Goal: Navigation & Orientation: Understand site structure

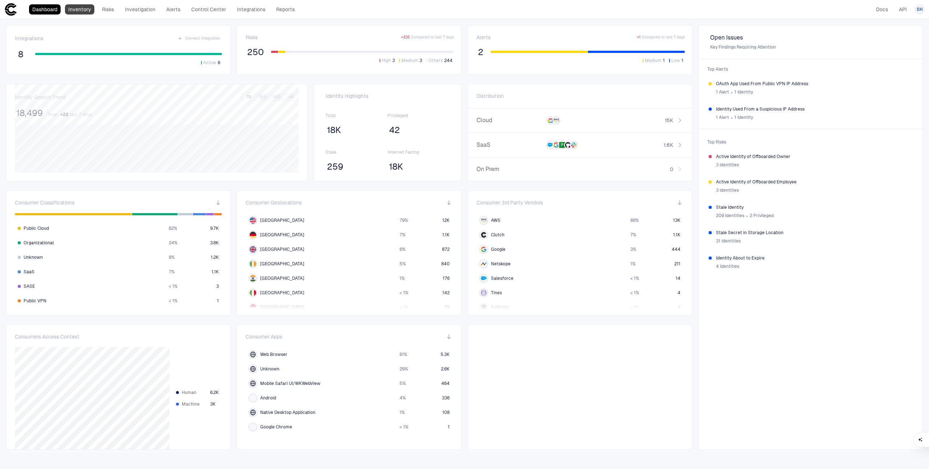
click at [91, 10] on link "Inventory" at bounding box center [79, 9] width 29 height 10
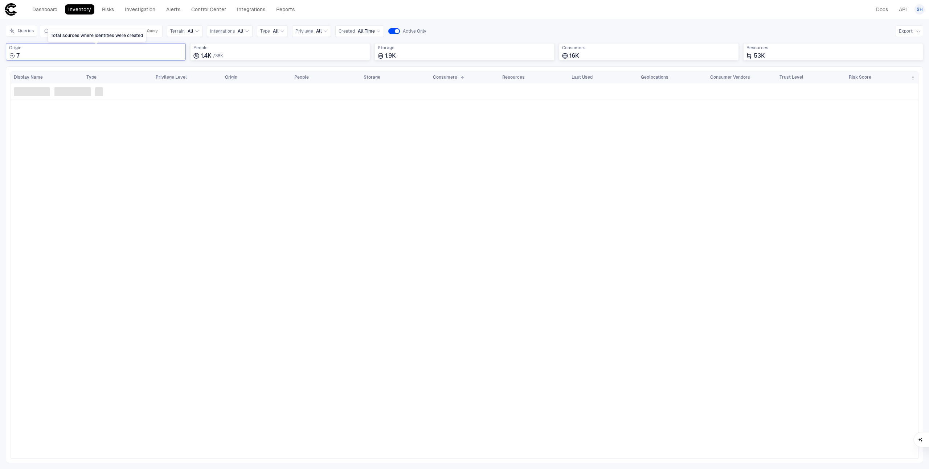
click at [88, 52] on div "7" at bounding box center [95, 55] width 173 height 7
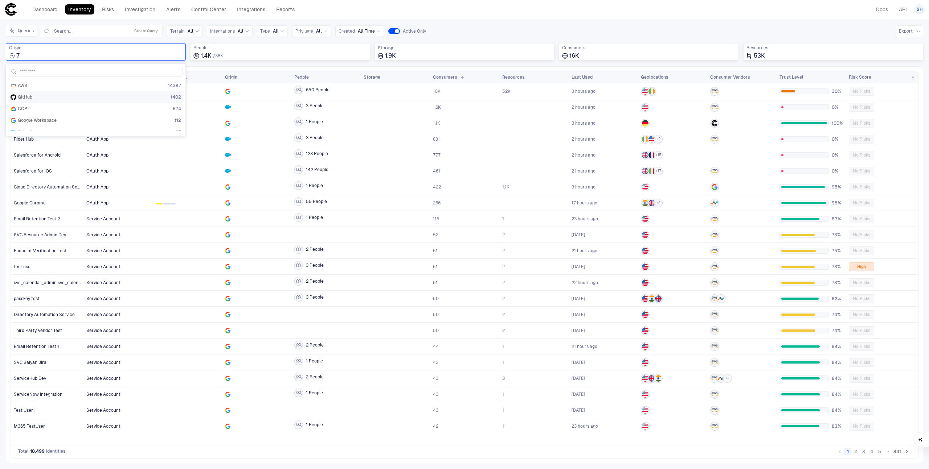
scroll to position [30, 0]
click at [85, 127] on div "PagerDuty 4" at bounding box center [96, 125] width 171 height 6
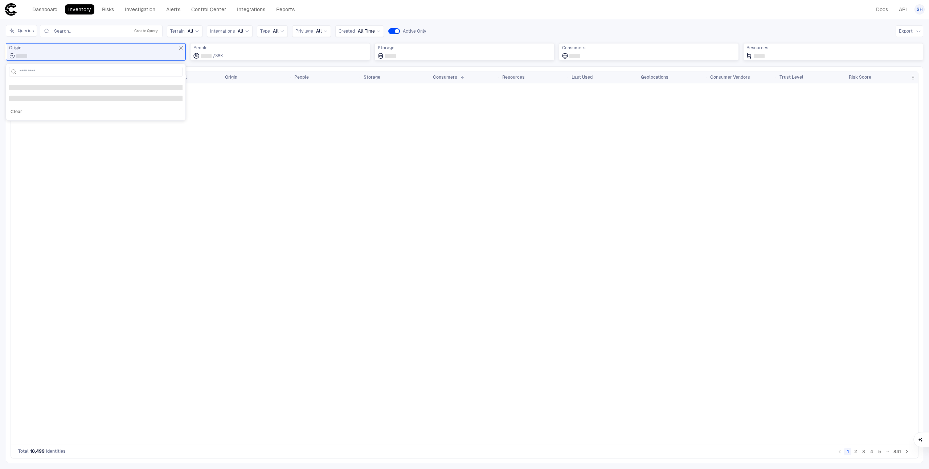
scroll to position [0, 0]
click at [70, 49] on span "Origin" at bounding box center [95, 48] width 173 height 6
click at [69, 50] on span "Origin" at bounding box center [95, 48] width 173 height 6
click at [182, 46] on icon "Total sources where identities were created" at bounding box center [181, 48] width 6 height 6
click at [132, 48] on span "Origin" at bounding box center [95, 48] width 173 height 6
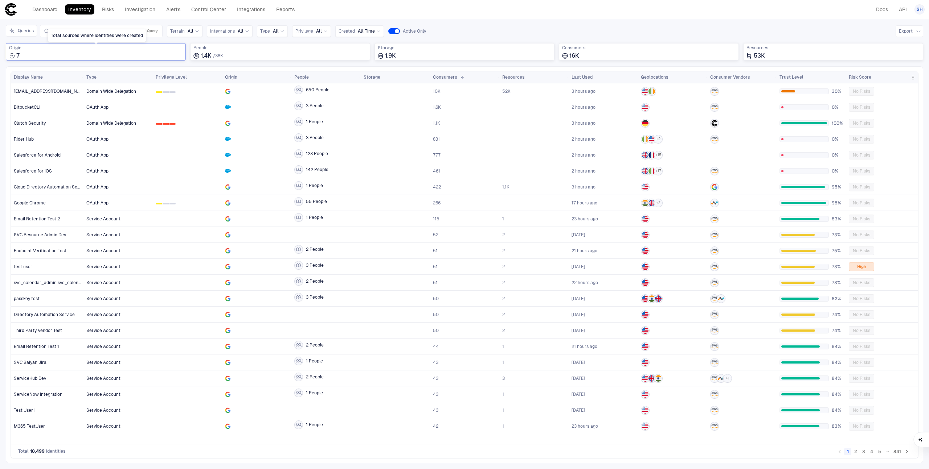
click at [118, 55] on div "7" at bounding box center [95, 55] width 173 height 7
click at [116, 122] on div "Salesforce 87" at bounding box center [96, 121] width 171 height 6
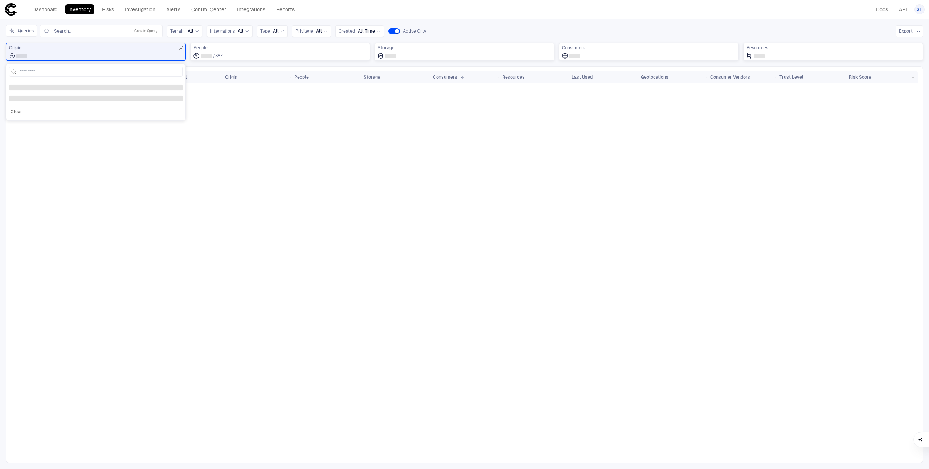
scroll to position [0, 0]
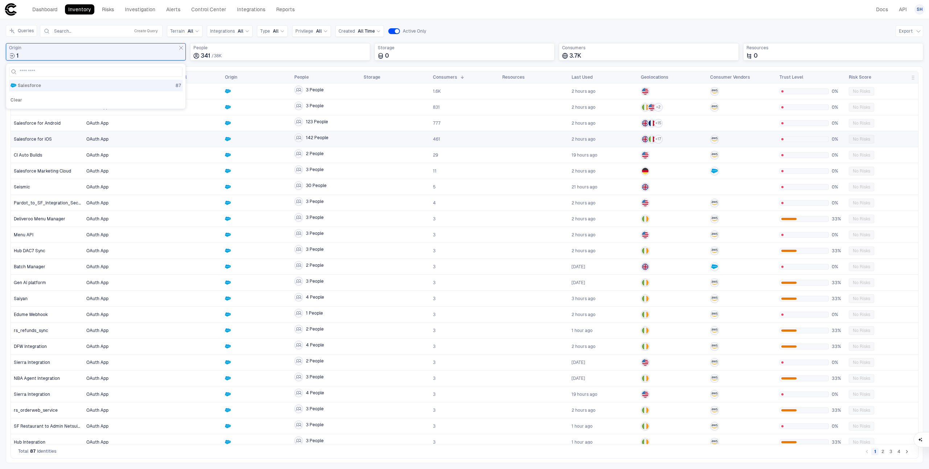
click at [220, 132] on div at bounding box center [187, 139] width 69 height 16
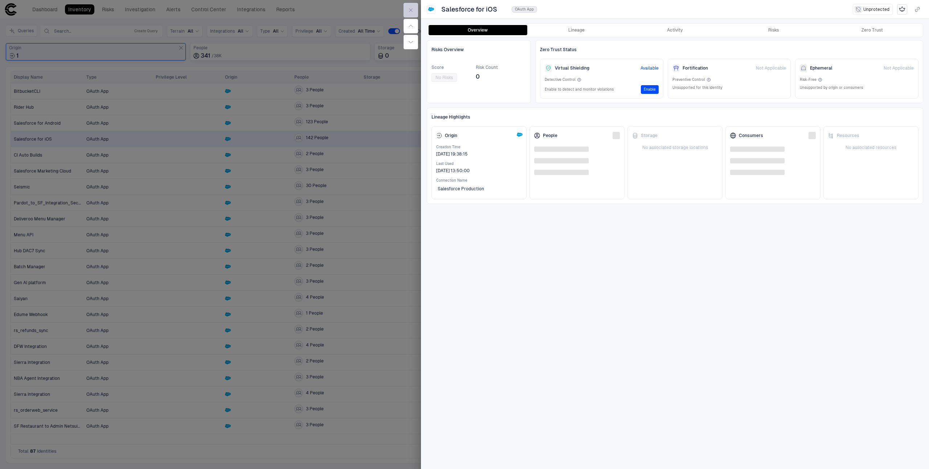
click at [412, 9] on icon "button" at bounding box center [410, 10] width 3 height 3
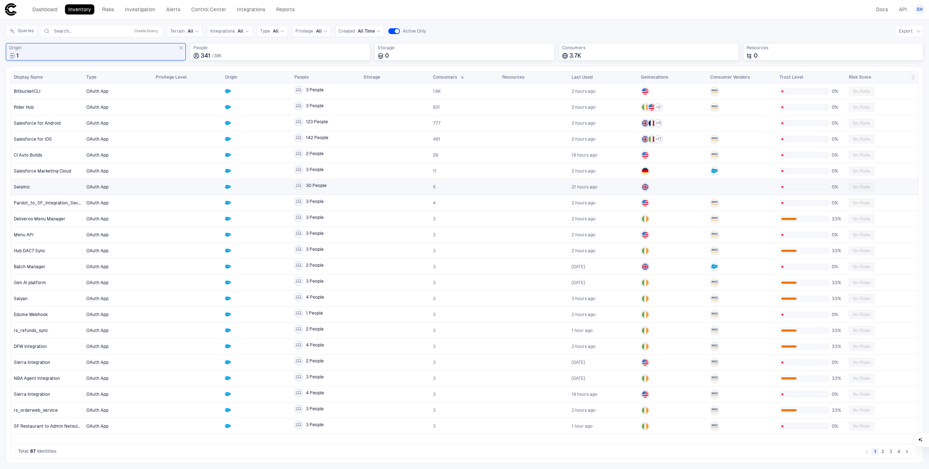
click at [325, 186] on span "30 People" at bounding box center [316, 186] width 21 height 6
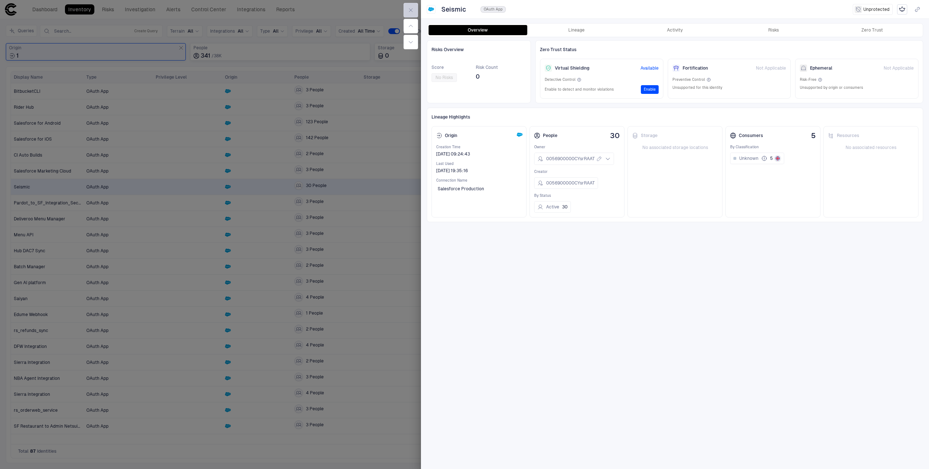
click at [411, 12] on icon "button" at bounding box center [411, 10] width 6 height 6
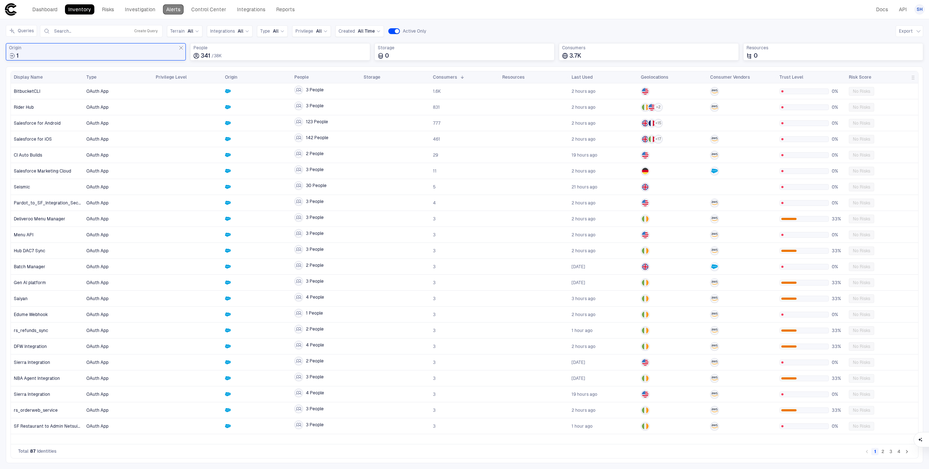
click at [179, 10] on link "Alerts" at bounding box center [173, 9] width 21 height 10
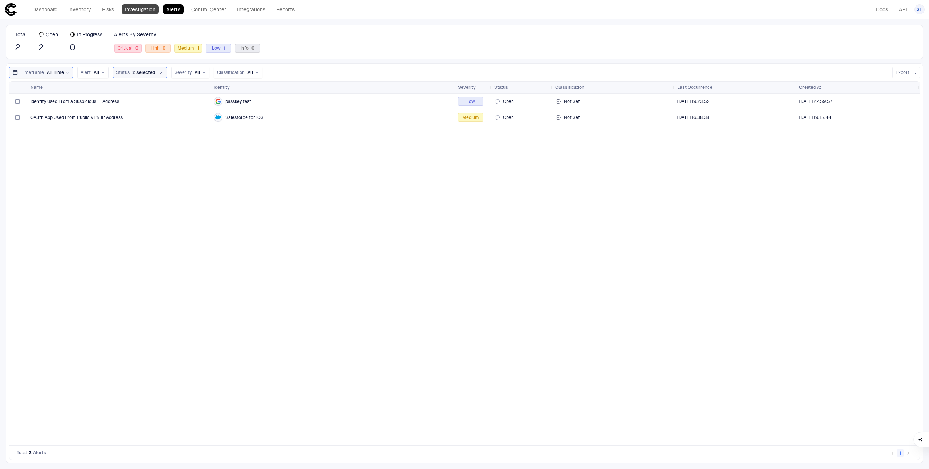
click at [153, 9] on link "Investigation" at bounding box center [140, 9] width 37 height 10
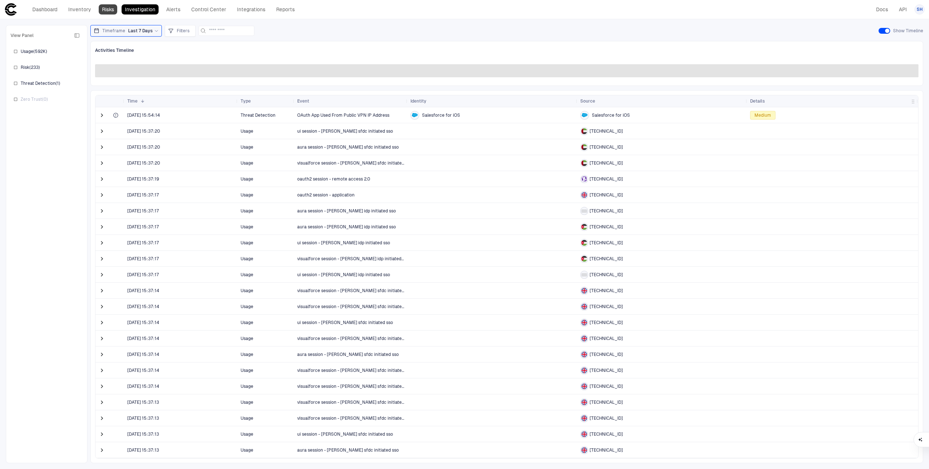
click at [110, 14] on link "Risks" at bounding box center [108, 9] width 19 height 10
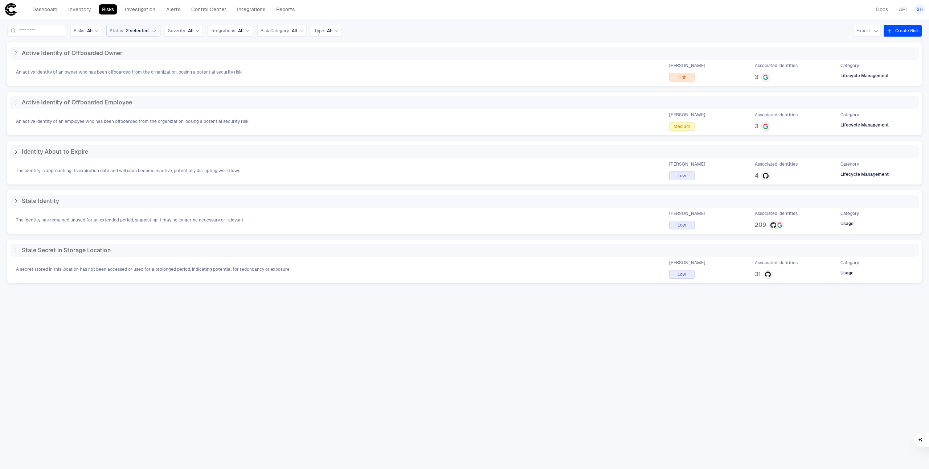
click at [158, 29] on button "Status 2 selected" at bounding box center [133, 31] width 54 height 12
click at [139, 4] on link "Investigation" at bounding box center [140, 9] width 37 height 10
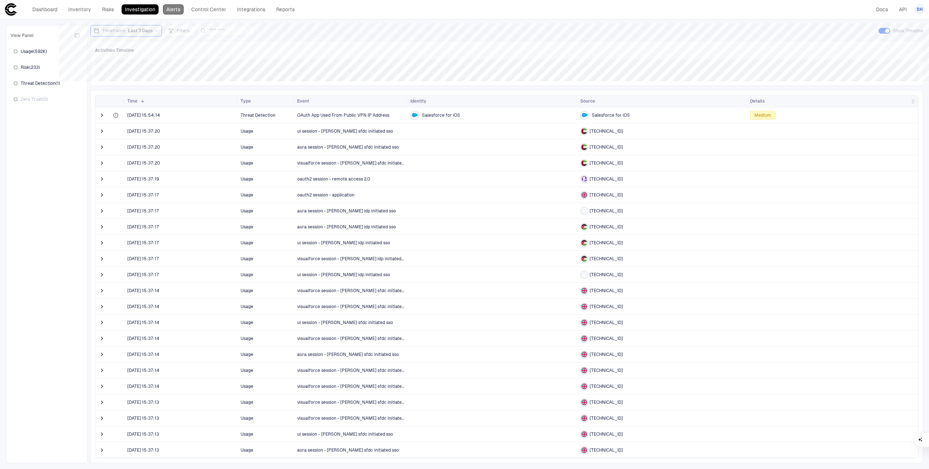
click at [177, 8] on link "Alerts" at bounding box center [173, 9] width 21 height 10
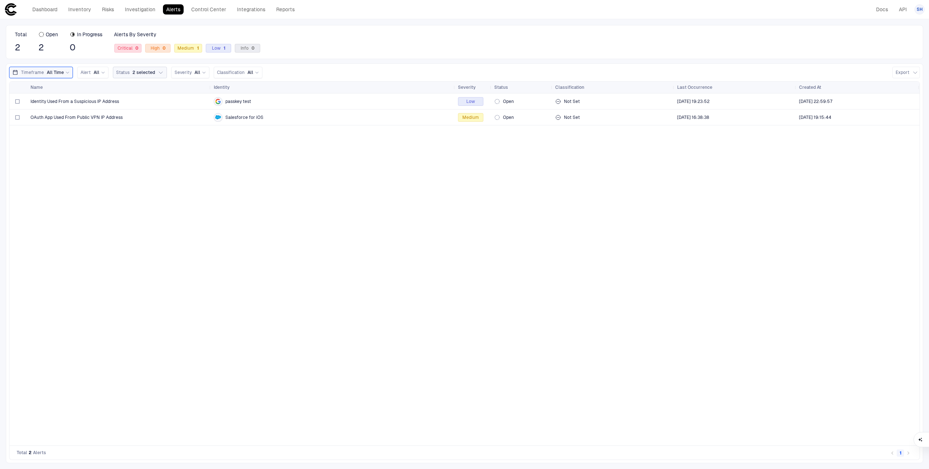
click at [153, 71] on button "Status 2 selected" at bounding box center [140, 73] width 54 height 12
click at [107, 182] on div "Identity Used From a Suspicious IP Address passkey test Low Open Not Set [DATE]…" at bounding box center [464, 270] width 910 height 352
click at [108, 10] on link "Risks" at bounding box center [108, 9] width 19 height 10
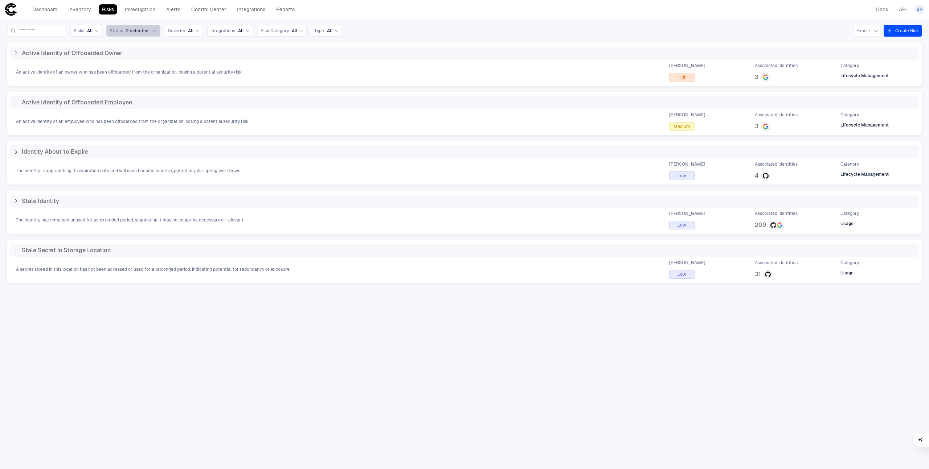
click at [151, 36] on button "Status 2 selected" at bounding box center [133, 31] width 54 height 12
click at [337, 4] on div "Dashboard Inventory Risks Investigation Alerts Control Center Integrations Repo…" at bounding box center [464, 9] width 920 height 13
click at [203, 5] on link "Control Center" at bounding box center [208, 9] width 41 height 10
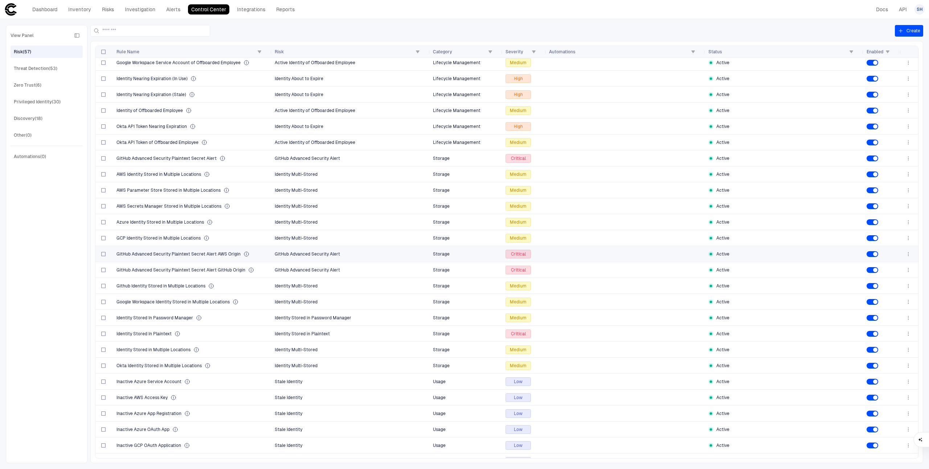
scroll to position [358, 0]
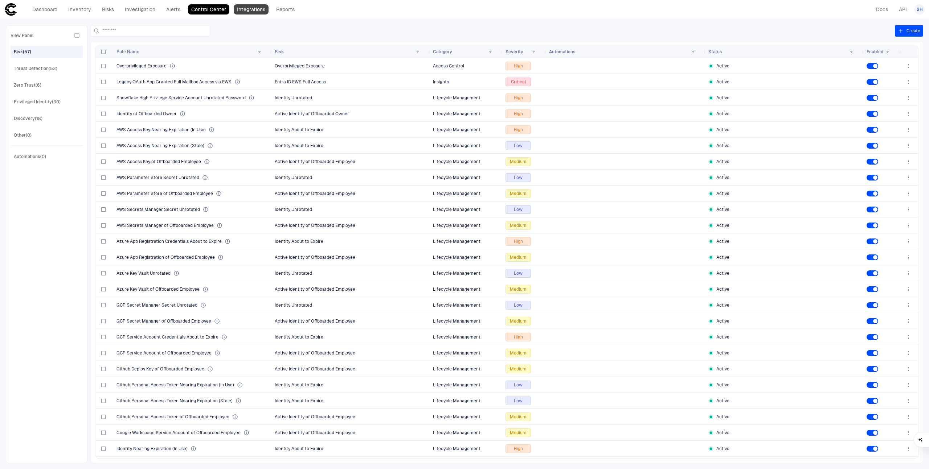
click at [257, 11] on link "Integrations" at bounding box center [251, 9] width 35 height 10
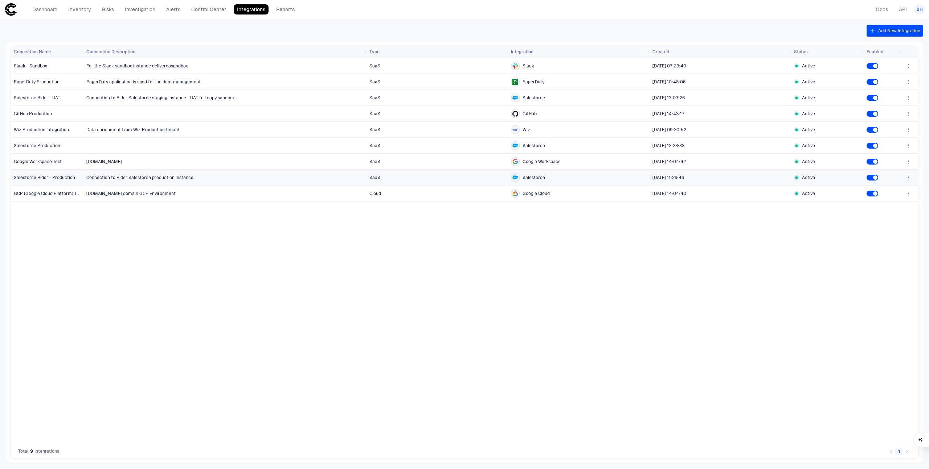
click at [71, 181] on span "Salesforce Rider - Production" at bounding box center [47, 178] width 67 height 15
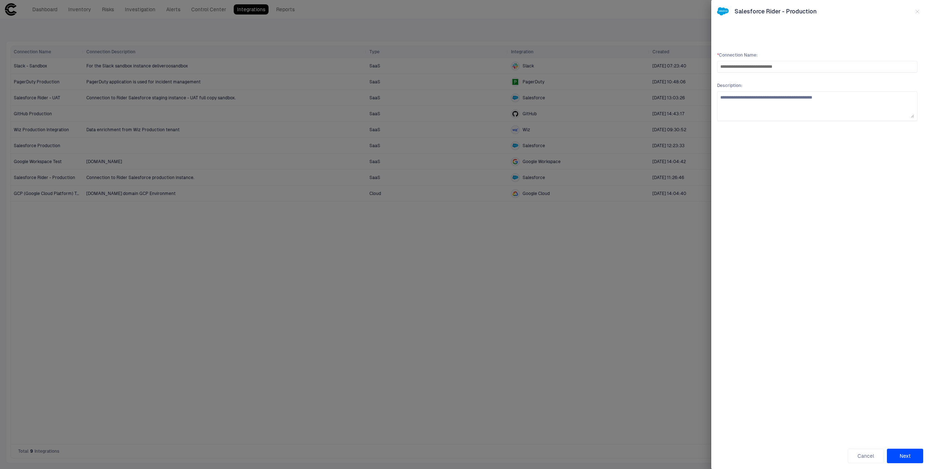
click at [167, 178] on div at bounding box center [464, 234] width 929 height 469
click at [861, 456] on button "Cancel" at bounding box center [865, 456] width 36 height 15
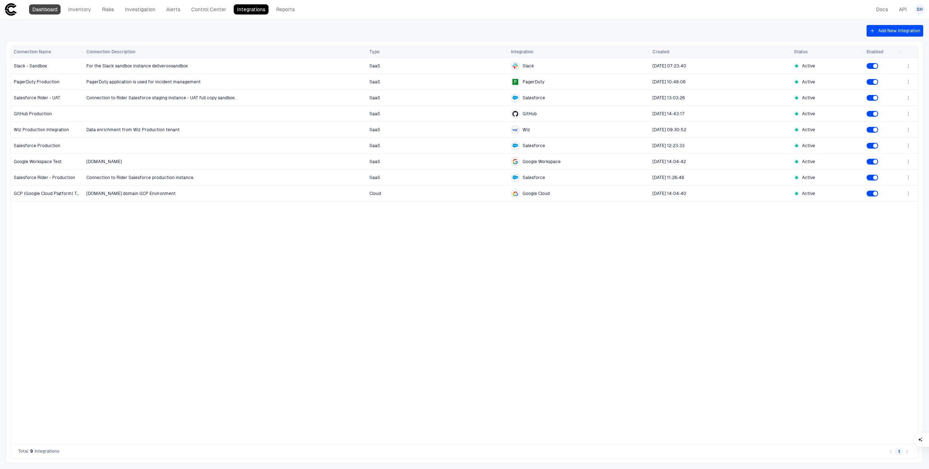
click at [53, 7] on link "Dashboard" at bounding box center [45, 9] width 32 height 10
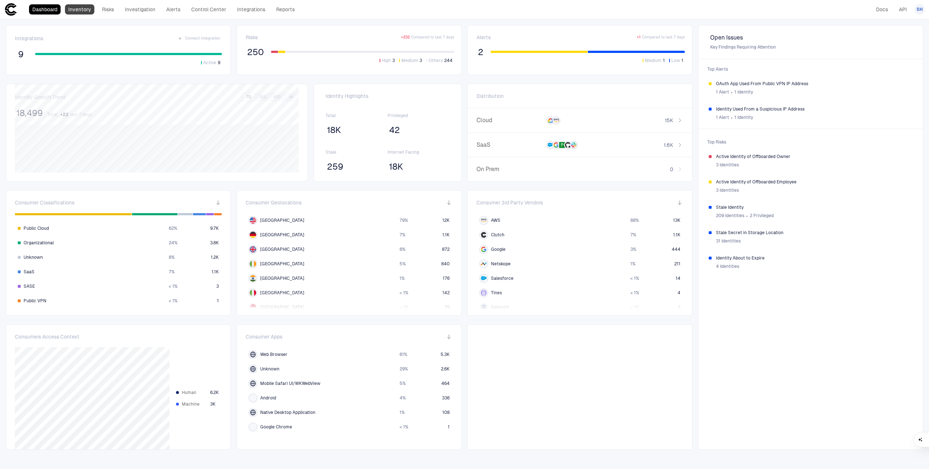
click at [78, 10] on link "Inventory" at bounding box center [79, 9] width 29 height 10
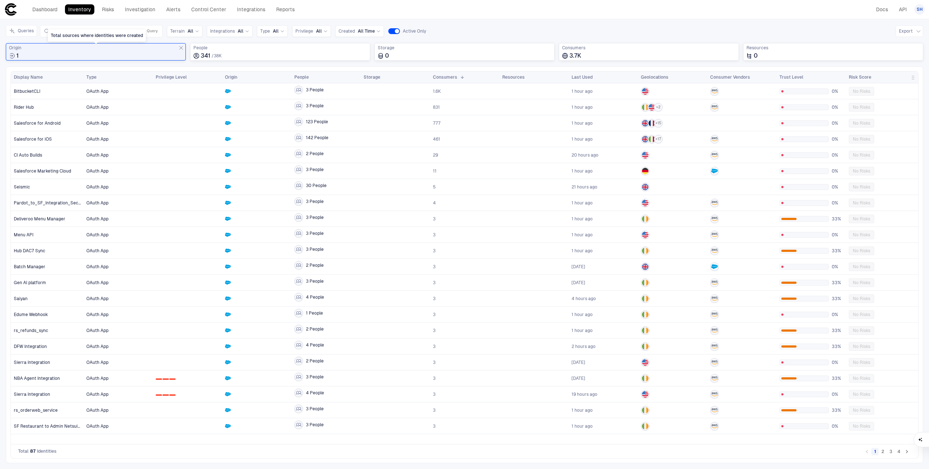
click at [65, 55] on div "1" at bounding box center [95, 55] width 173 height 7
click at [59, 19] on div "Inventory Navigator Discovery AD Service Accounts Access from Non-Org Addresses…" at bounding box center [464, 244] width 929 height 450
click at [75, 54] on div "1" at bounding box center [95, 55] width 173 height 7
click at [54, 18] on header "Dashboard Inventory Risks Investigation Alerts Control Center Integrations Repo…" at bounding box center [464, 9] width 929 height 19
click at [57, 15] on div "Dashboard Inventory Risks Investigation Alerts Control Center Integrations Repo…" at bounding box center [150, 9] width 293 height 13
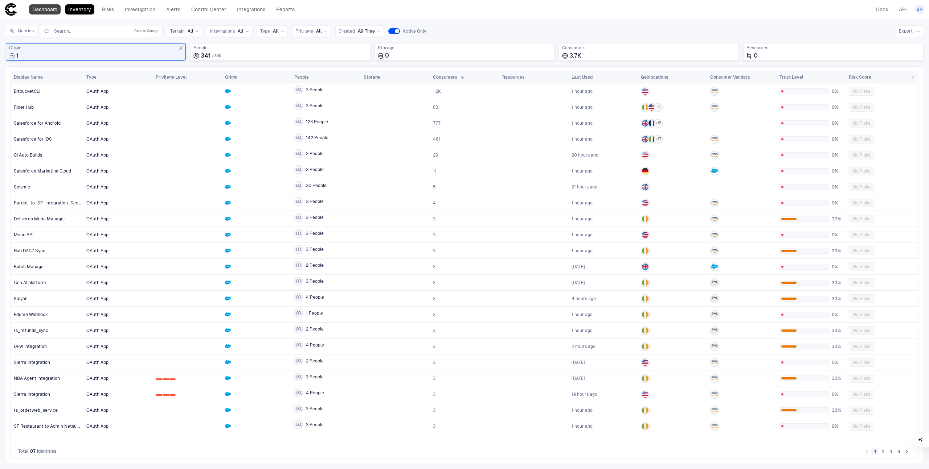
click at [52, 11] on link "Dashboard" at bounding box center [45, 9] width 32 height 10
